Goal: Task Accomplishment & Management: Manage account settings

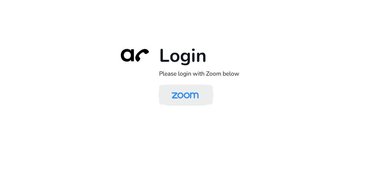
click at [191, 96] on img at bounding box center [185, 95] width 39 height 18
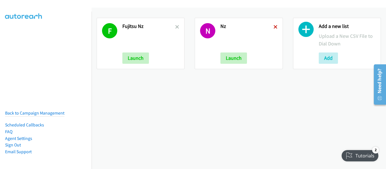
click at [274, 27] on icon at bounding box center [276, 27] width 4 height 4
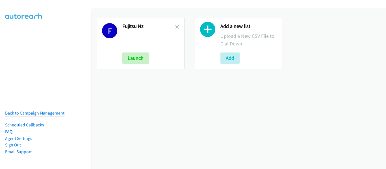
click at [175, 27] on icon at bounding box center [177, 27] width 4 height 4
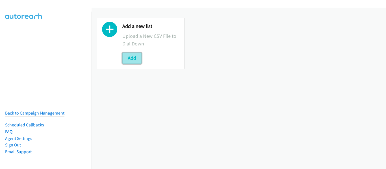
click at [132, 57] on button "Add" at bounding box center [132, 58] width 19 height 11
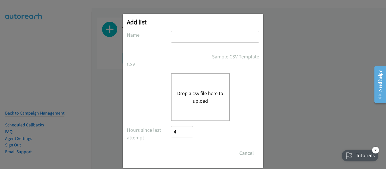
click at [28, 51] on div "Add list No phone fields were returned for that Report or List View Please uplo…" at bounding box center [193, 87] width 386 height 164
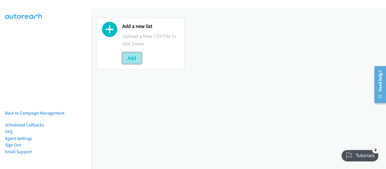
click at [138, 56] on button "Add" at bounding box center [132, 58] width 19 height 11
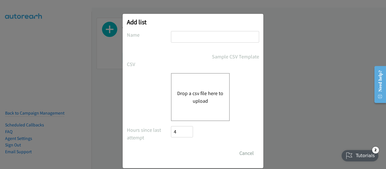
click at [185, 36] on input "text" at bounding box center [215, 37] width 88 height 12
type input "NZ"
click at [199, 90] on button "Drop a csv file here to upload" at bounding box center [200, 97] width 46 height 15
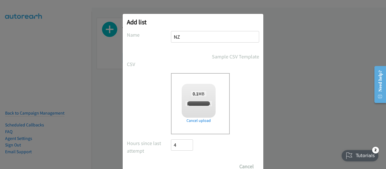
checkbox input "true"
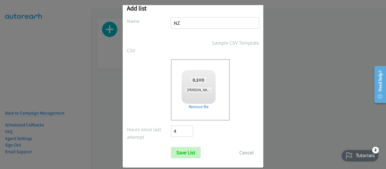
scroll to position [21, 0]
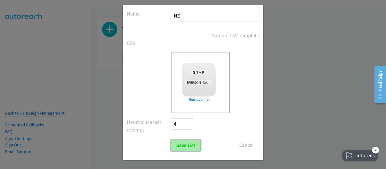
click at [189, 147] on input "Save List" at bounding box center [186, 145] width 30 height 11
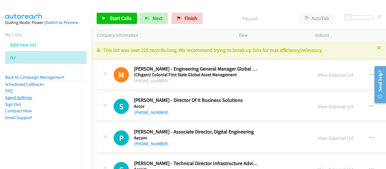
click at [23, 98] on link "Agent Settings" at bounding box center [18, 97] width 27 height 5
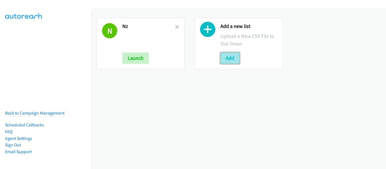
click at [230, 57] on button "Add" at bounding box center [230, 58] width 19 height 11
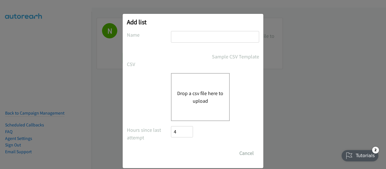
click at [206, 94] on button "Drop a csv file here to upload" at bounding box center [200, 97] width 46 height 15
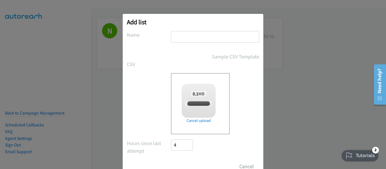
checkbox input "true"
click at [199, 35] on input "text" at bounding box center [215, 37] width 88 height 12
type input "NZ"
click at [321, 83] on div "Add list No phone fields were returned for that Report or List View Please uplo…" at bounding box center [193, 87] width 386 height 164
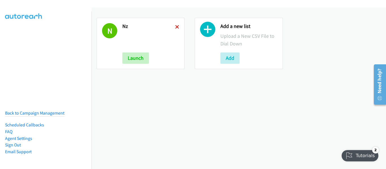
click at [175, 27] on icon at bounding box center [177, 27] width 4 height 4
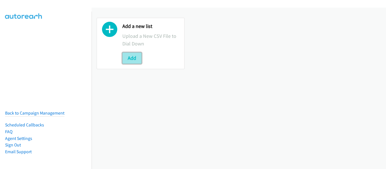
click at [131, 57] on button "Add" at bounding box center [132, 58] width 19 height 11
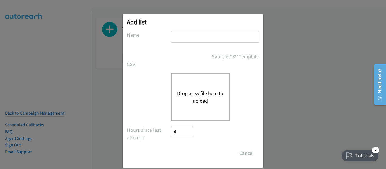
click at [202, 33] on input "text" at bounding box center [215, 37] width 88 height 12
type input "Fujitsu - [GEOGRAPHIC_DATA]"
click at [198, 92] on button "Drop a csv file here to upload" at bounding box center [200, 97] width 46 height 15
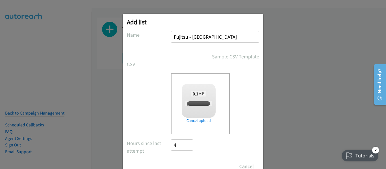
checkbox input "true"
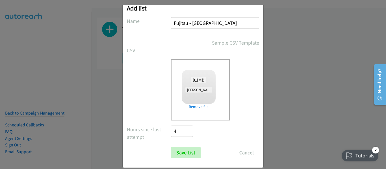
scroll to position [21, 0]
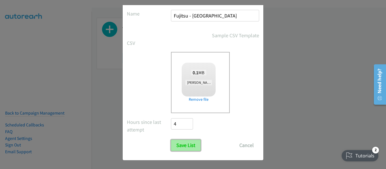
click at [189, 143] on input "Save List" at bounding box center [186, 145] width 30 height 11
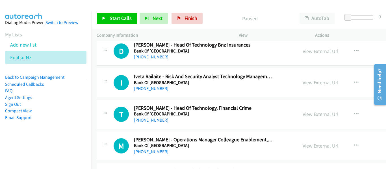
scroll to position [255, 0]
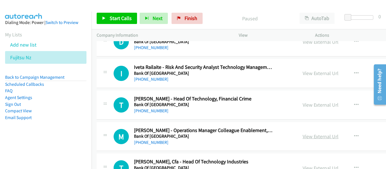
click at [303, 137] on link "View External Url" at bounding box center [321, 137] width 36 height 7
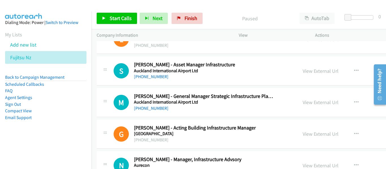
scroll to position [0, 0]
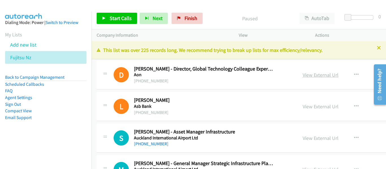
click at [303, 74] on link "View External Url" at bounding box center [321, 75] width 36 height 7
click at [115, 17] on span "Start Calls" at bounding box center [121, 18] width 22 height 7
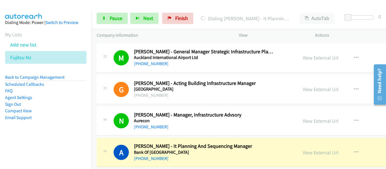
scroll to position [170, 0]
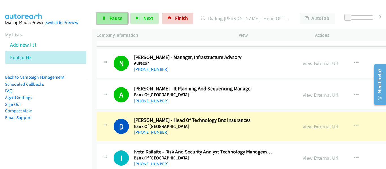
click at [108, 18] on link "Pause" at bounding box center [112, 18] width 31 height 11
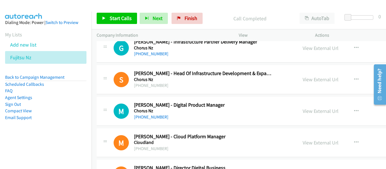
scroll to position [1273, 0]
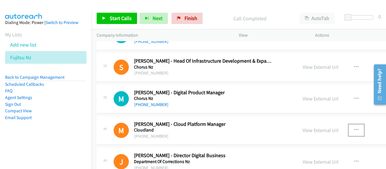
click at [354, 131] on icon "button" at bounding box center [356, 130] width 5 height 5
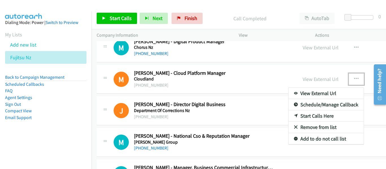
scroll to position [1330, 0]
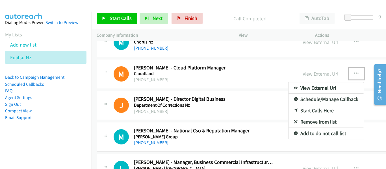
click at [289, 110] on link "Start Calls Here" at bounding box center [326, 110] width 75 height 11
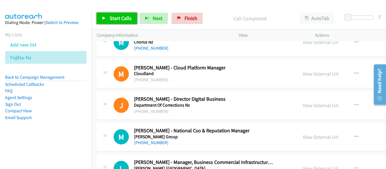
click at [113, 20] on span "Start Calls" at bounding box center [121, 18] width 22 height 7
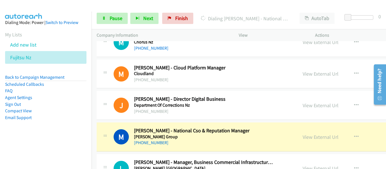
scroll to position [1358, 0]
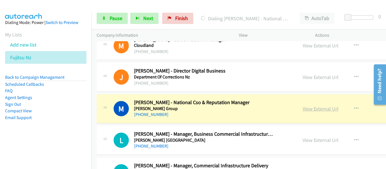
click at [303, 110] on link "View External Url" at bounding box center [321, 109] width 36 height 7
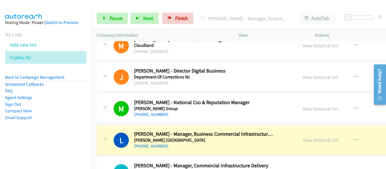
click at [335, 70] on div "View External Url View External Url Schedule/Manage Callback Start Calls Here R…" at bounding box center [351, 77] width 106 height 19
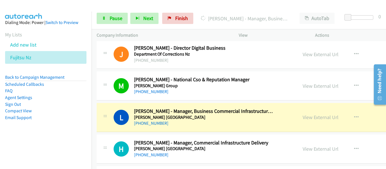
scroll to position [1386, 0]
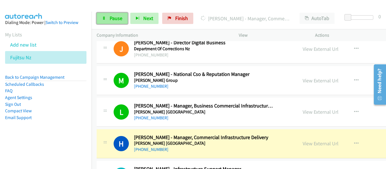
click at [114, 19] on span "Pause" at bounding box center [116, 18] width 13 height 7
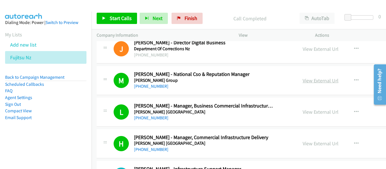
click at [303, 79] on link "View External Url" at bounding box center [321, 81] width 36 height 7
click at [303, 145] on link "View External Url" at bounding box center [321, 144] width 36 height 7
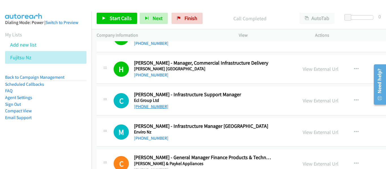
scroll to position [1471, 0]
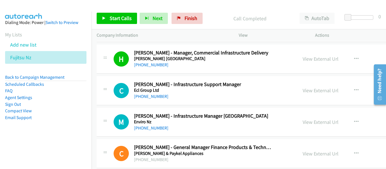
drag, startPoint x: 141, startPoint y: 129, endPoint x: 223, endPoint y: 151, distance: 85.0
click at [141, 129] on link "+64 274 050 255" at bounding box center [151, 128] width 35 height 5
drag, startPoint x: 151, startPoint y: 96, endPoint x: 243, endPoint y: 107, distance: 93.1
click at [151, 96] on link "+64 21 860 916" at bounding box center [151, 96] width 35 height 5
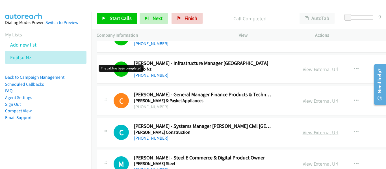
scroll to position [1528, 0]
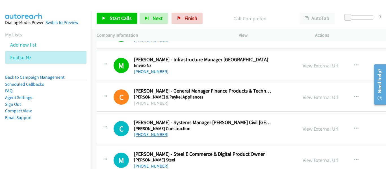
click at [148, 137] on link "+64 27 325 6097" at bounding box center [151, 134] width 35 height 5
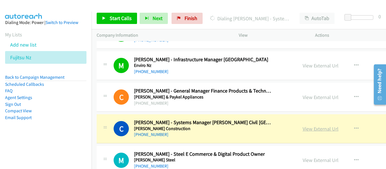
click at [303, 130] on link "View External Url" at bounding box center [321, 129] width 36 height 7
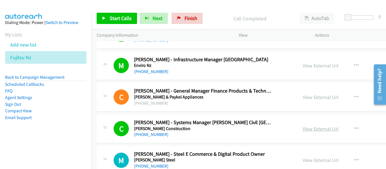
click at [303, 128] on link "View External Url" at bounding box center [321, 129] width 36 height 7
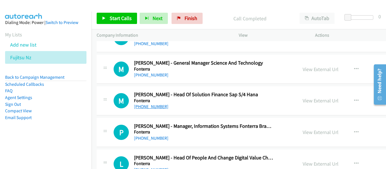
scroll to position [1754, 0]
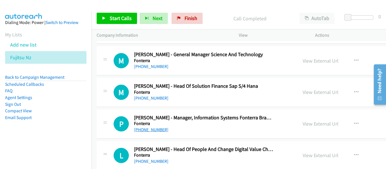
click at [145, 132] on link "+64 21 375 512" at bounding box center [151, 129] width 35 height 5
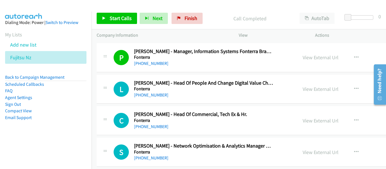
scroll to position [1811, 0]
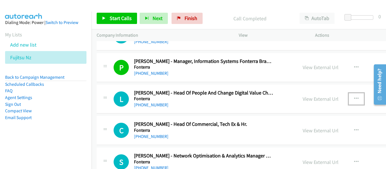
click at [354, 98] on icon "button" at bounding box center [356, 99] width 5 height 5
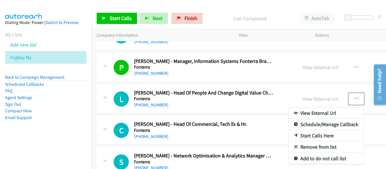
click at [344, 99] on div at bounding box center [193, 84] width 386 height 169
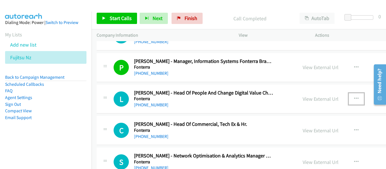
click at [354, 98] on icon "button" at bounding box center [356, 99] width 5 height 5
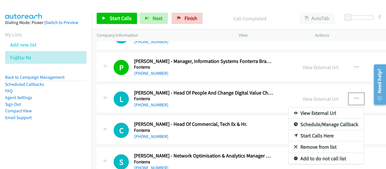
click at [289, 135] on link "Start Calls Here" at bounding box center [326, 135] width 75 height 11
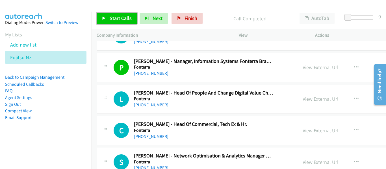
click at [108, 19] on link "Start Calls" at bounding box center [117, 18] width 40 height 11
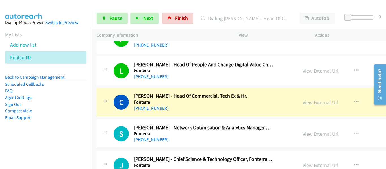
scroll to position [1867, 0]
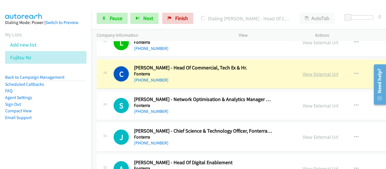
click at [303, 74] on link "View External Url" at bounding box center [321, 74] width 36 height 7
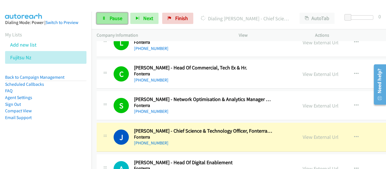
click at [111, 18] on span "Pause" at bounding box center [116, 18] width 13 height 7
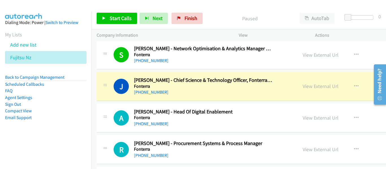
scroll to position [1924, 0]
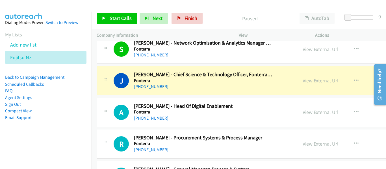
click at [233, 88] on div "+64 21 350 303" at bounding box center [203, 86] width 139 height 7
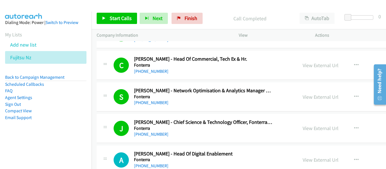
scroll to position [1867, 0]
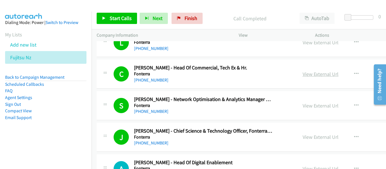
click at [303, 75] on link "View External Url" at bounding box center [321, 74] width 36 height 7
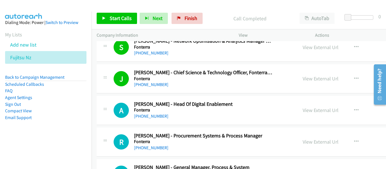
scroll to position [1924, 0]
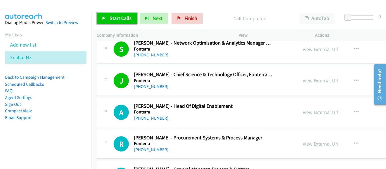
click at [124, 16] on span "Start Calls" at bounding box center [121, 18] width 22 height 7
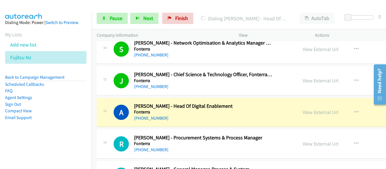
click at [339, 80] on div "J Callback Scheduled Jeremy Hill - Chief Science & Technology Officer, Fonterra…" at bounding box center [288, 80] width 382 height 29
click at [303, 112] on link "View External Url" at bounding box center [321, 112] width 36 height 7
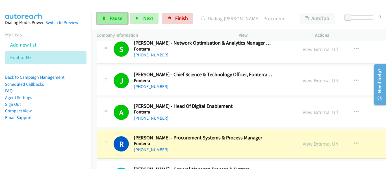
click at [116, 20] on span "Pause" at bounding box center [116, 18] width 13 height 7
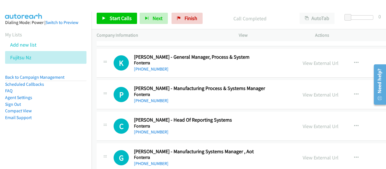
scroll to position [2009, 0]
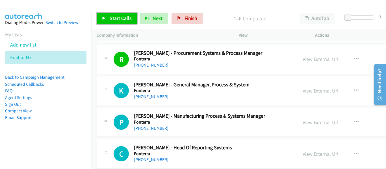
click at [119, 22] on link "Start Calls" at bounding box center [117, 18] width 40 height 11
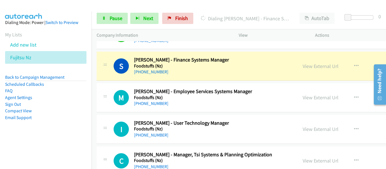
scroll to position [2263, 0]
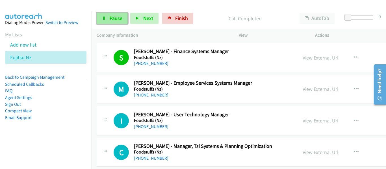
click at [111, 20] on span "Pause" at bounding box center [116, 18] width 13 height 7
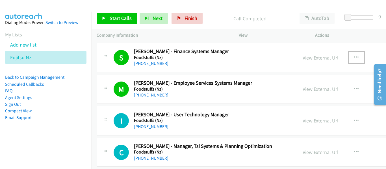
click at [354, 57] on icon "button" at bounding box center [356, 57] width 5 height 5
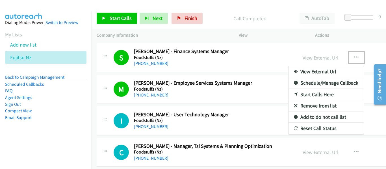
click at [274, 56] on div at bounding box center [193, 84] width 386 height 169
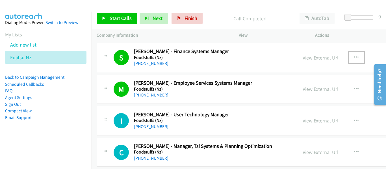
click at [303, 59] on link "View External Url" at bounding box center [321, 58] width 36 height 7
click at [303, 91] on link "View External Url" at bounding box center [321, 89] width 36 height 7
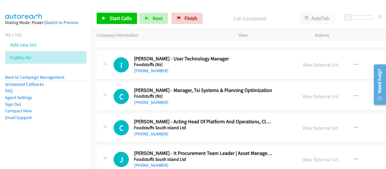
scroll to position [2292, 0]
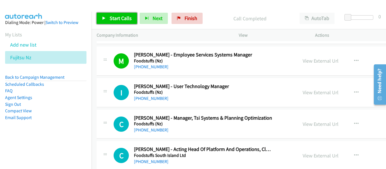
click at [109, 19] on link "Start Calls" at bounding box center [117, 18] width 40 height 11
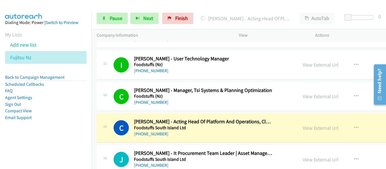
scroll to position [2348, 0]
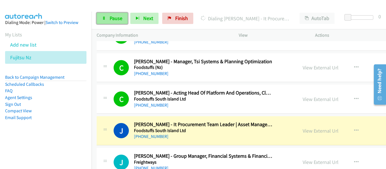
click at [110, 20] on span "Pause" at bounding box center [116, 18] width 13 height 7
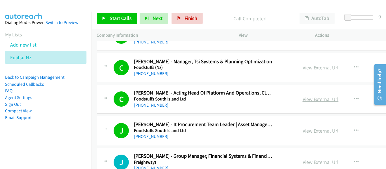
click at [303, 99] on link "View External Url" at bounding box center [321, 99] width 36 height 7
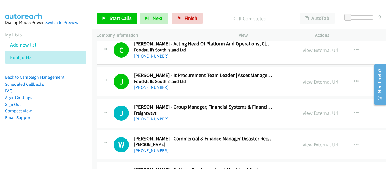
scroll to position [2405, 0]
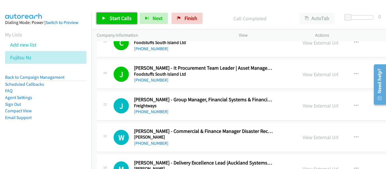
click at [123, 16] on span "Start Calls" at bounding box center [121, 18] width 22 height 7
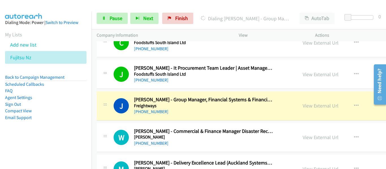
click at [348, 27] on div "Start Calls Pause Next Finish Dialing Jane Wakefield - Group Manager, Financial…" at bounding box center [239, 19] width 295 height 22
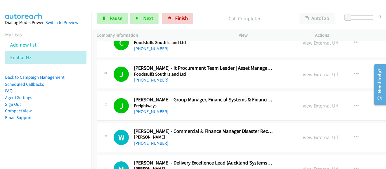
click at [361, 9] on div "Start Calls Pause Next Finish Call Completed AutoTab AutoTab 0" at bounding box center [239, 19] width 295 height 22
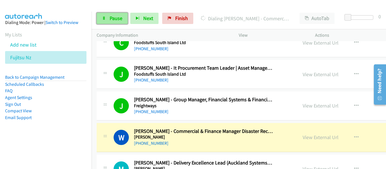
click at [115, 17] on span "Pause" at bounding box center [116, 18] width 13 height 7
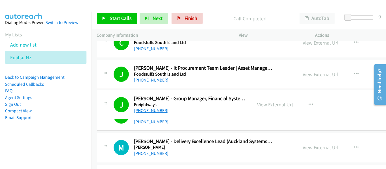
drag, startPoint x: 134, startPoint y: 112, endPoint x: 149, endPoint y: 111, distance: 15.3
drag, startPoint x: 164, startPoint y: 112, endPoint x: 137, endPoint y: 111, distance: 26.9
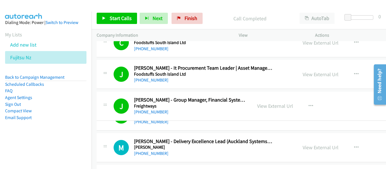
drag, startPoint x: 132, startPoint y: 112, endPoint x: 158, endPoint y: 107, distance: 27.0
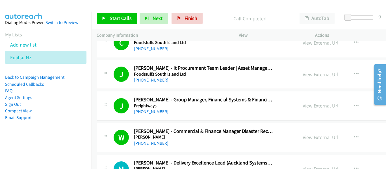
click at [303, 106] on link "View External Url" at bounding box center [321, 106] width 36 height 7
